Goal: Book appointment/travel/reservation

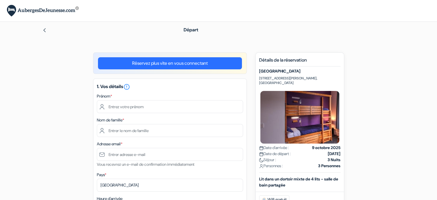
click at [203, 88] on h5 "1. Vos détails error_outline" at bounding box center [170, 86] width 146 height 7
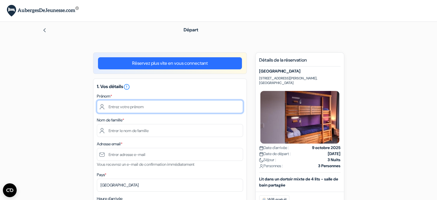
click at [193, 103] on input "text" at bounding box center [170, 106] width 146 height 13
type input "Elouan"
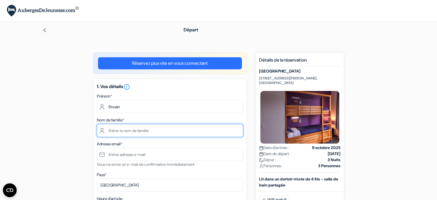
type input "GAUTHIER"
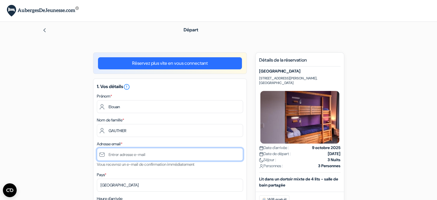
type input "[EMAIL_ADDRESS][DOMAIN_NAME]"
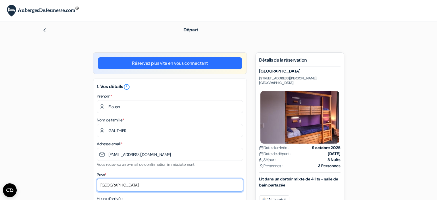
select select "67"
type input "[PHONE_NUMBER]"
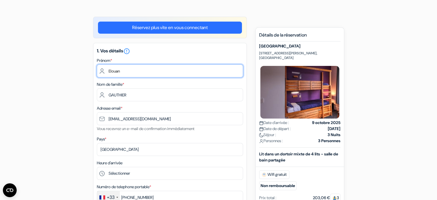
scroll to position [68, 0]
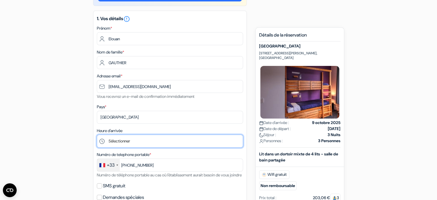
click at [139, 141] on select "Sélectionner 1:00 2:00 3:00 4:00 5:00 6:00 7:00 8:00 9:00 10:00 11:00 12:00 13:…" at bounding box center [170, 141] width 146 height 13
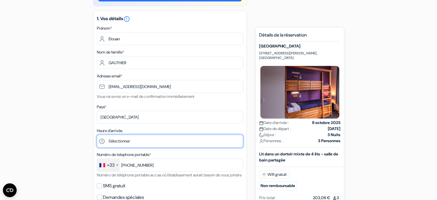
click at [119, 137] on select "Sélectionner 1:00 2:00 3:00 4:00 5:00 6:00 7:00 8:00 9:00 10:00 11:00 12:00 13:…" at bounding box center [170, 141] width 146 height 13
select select "12"
click at [97, 135] on select "Sélectionner 1:00 2:00 3:00 4:00 5:00 6:00 7:00 8:00 9:00 10:00 11:00 12:00 13:…" at bounding box center [170, 141] width 146 height 13
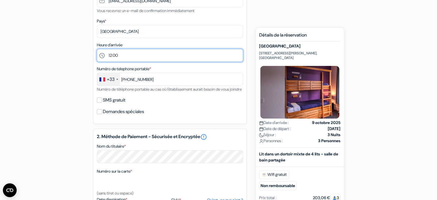
scroll to position [155, 0]
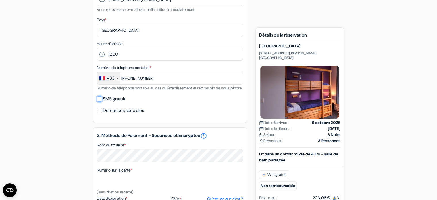
click at [98, 101] on input "SMS gratuit" at bounding box center [99, 98] width 5 height 5
checkbox input "true"
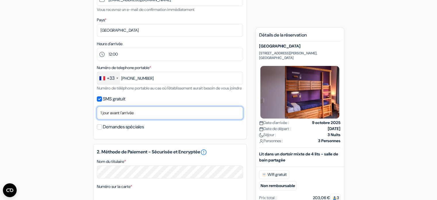
click at [117, 119] on select "Non merci Maintenant Le jour de votre arrivée 1 jour avant l'arrivée 2 jours av…" at bounding box center [170, 112] width 146 height 13
select select "3"
click at [97, 114] on select "Non merci Maintenant Le jour de votre arrivée 1 jour avant l'arrivée 2 jours av…" at bounding box center [170, 112] width 146 height 13
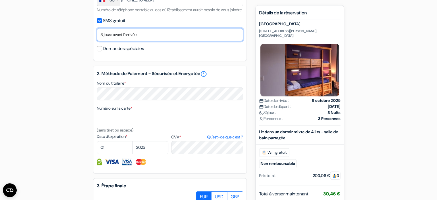
scroll to position [232, 0]
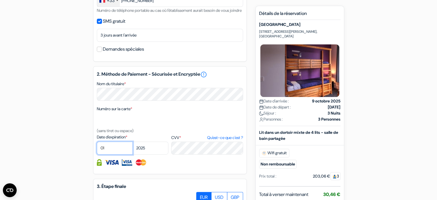
click at [105, 152] on select "01 02 03 04 05 06 07 08 09 10 11 12" at bounding box center [115, 147] width 36 height 13
select select "10"
click at [97, 149] on select "01 02 03 04 05 06 07 08 09 10 11 12" at bounding box center [115, 147] width 36 height 13
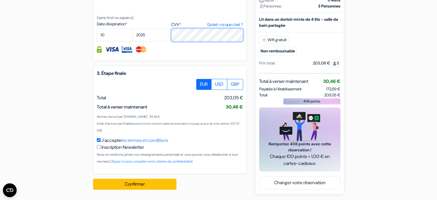
scroll to position [352, 0]
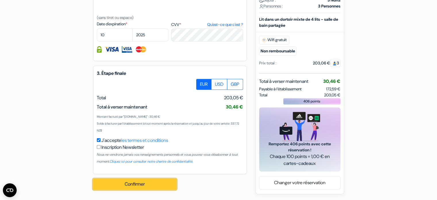
click at [109, 183] on button "Confirmer Loading..." at bounding box center [134, 183] width 83 height 11
